Goal: Task Accomplishment & Management: Use online tool/utility

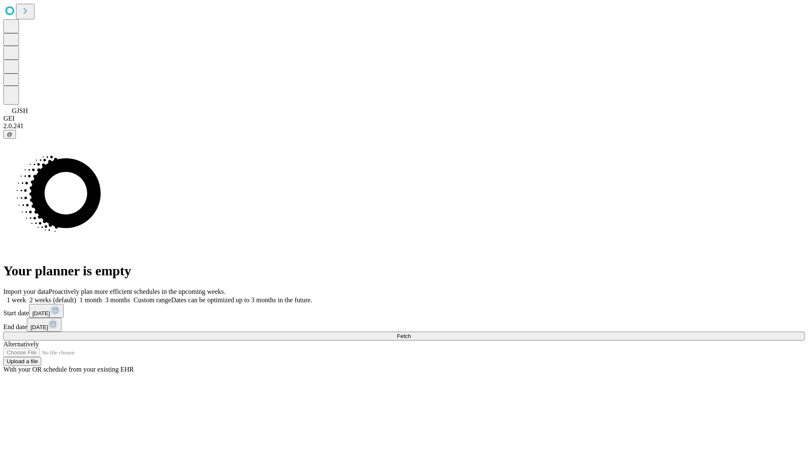
click at [410, 333] on span "Fetch" at bounding box center [404, 336] width 14 height 6
